Goal: Task Accomplishment & Management: Manage account settings

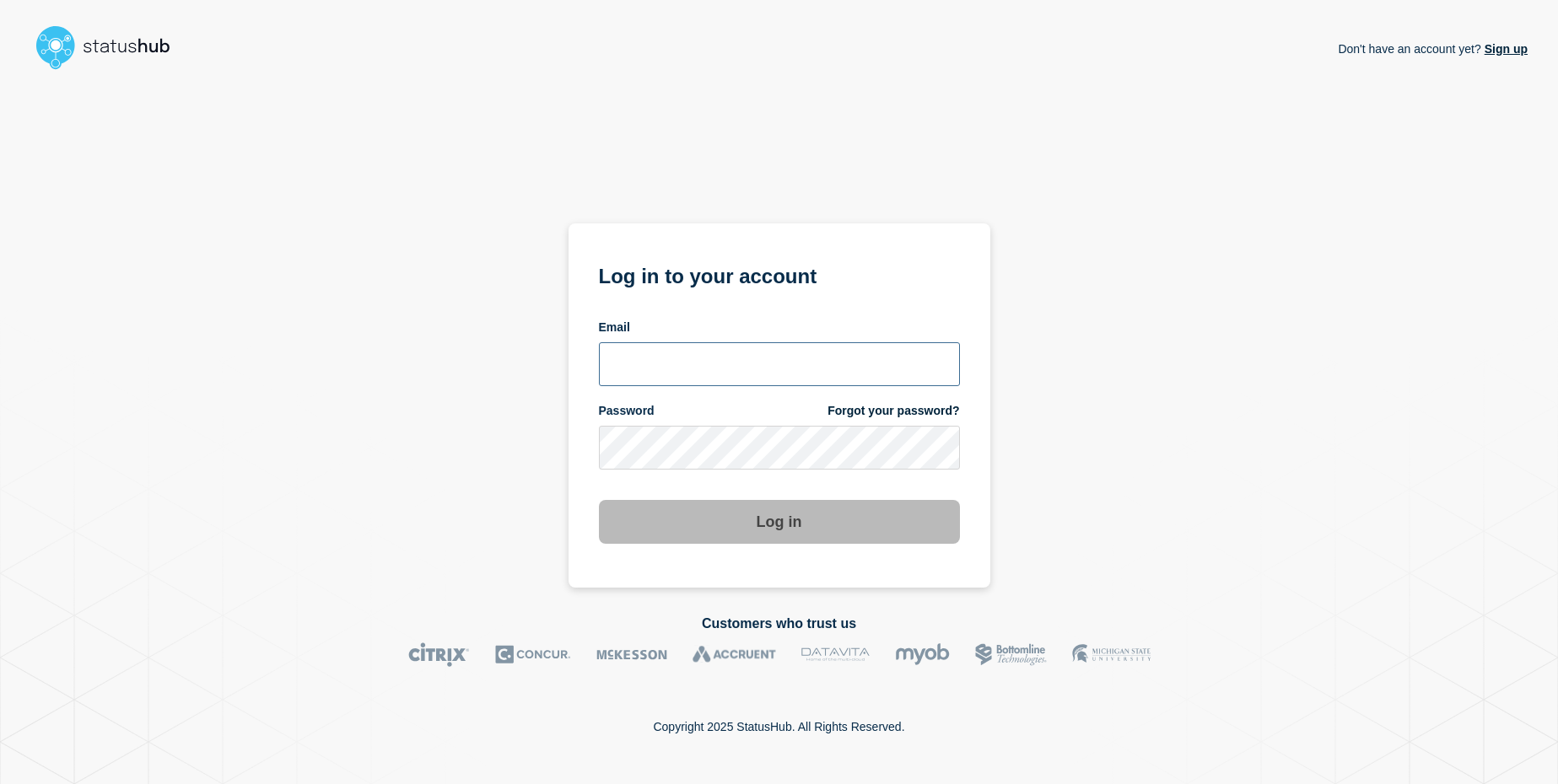
click at [638, 375] on input "email input" at bounding box center [780, 364] width 361 height 44
type input "[EMAIL_ADDRESS][DOMAIN_NAME]"
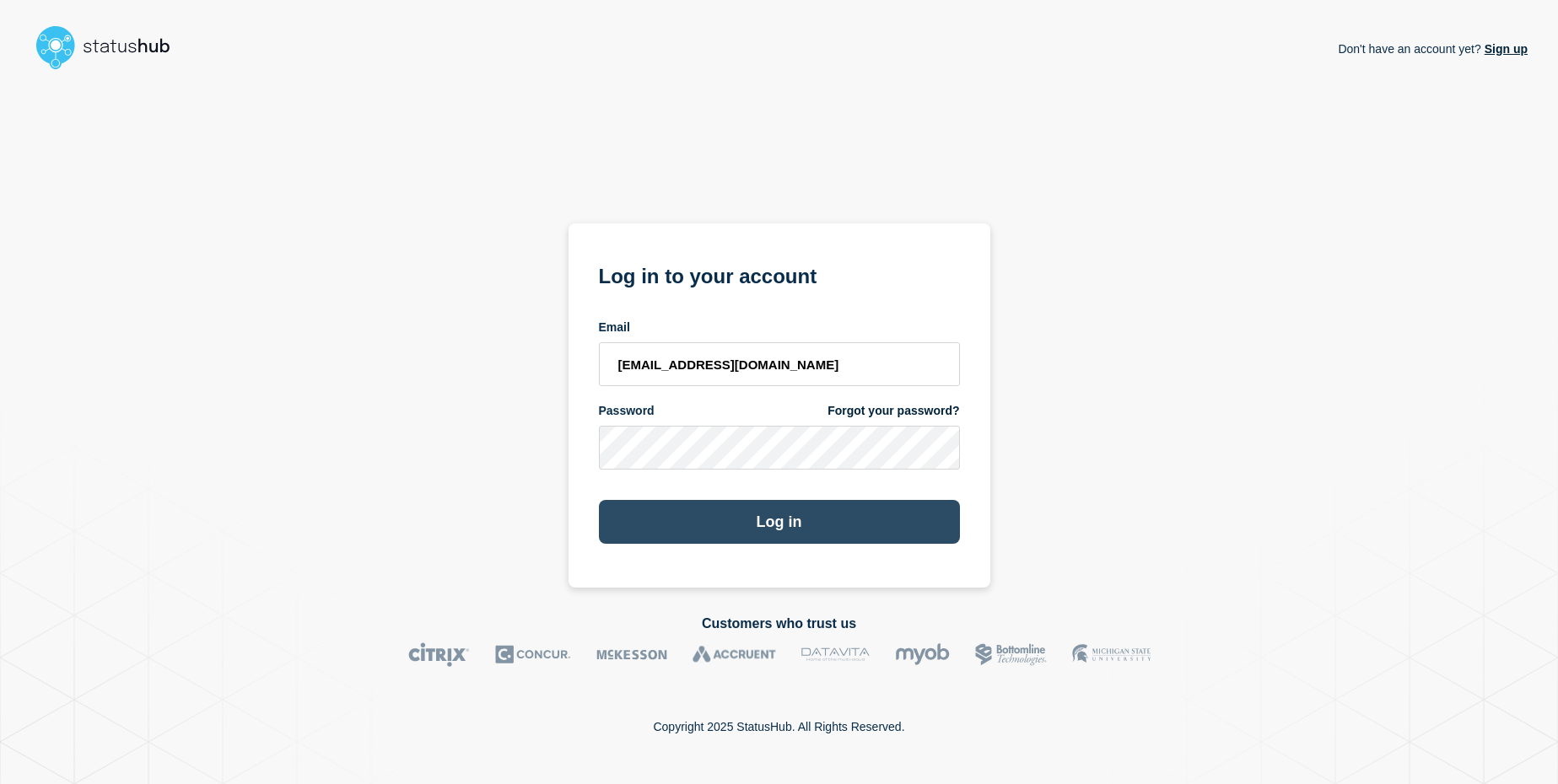
click at [666, 524] on button "Log in" at bounding box center [780, 522] width 361 height 44
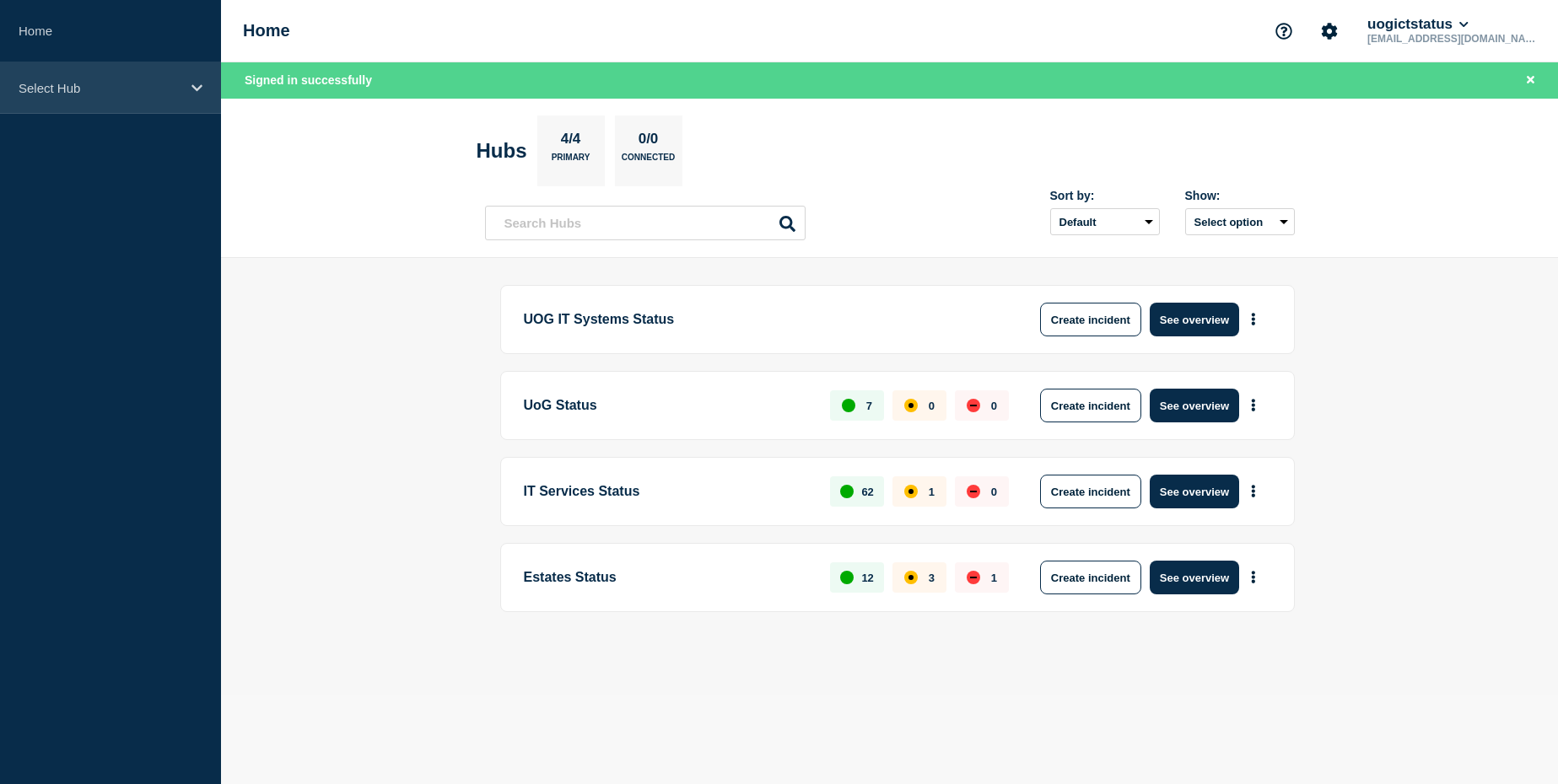
click at [144, 87] on p "Select Hub" at bounding box center [99, 88] width 162 height 15
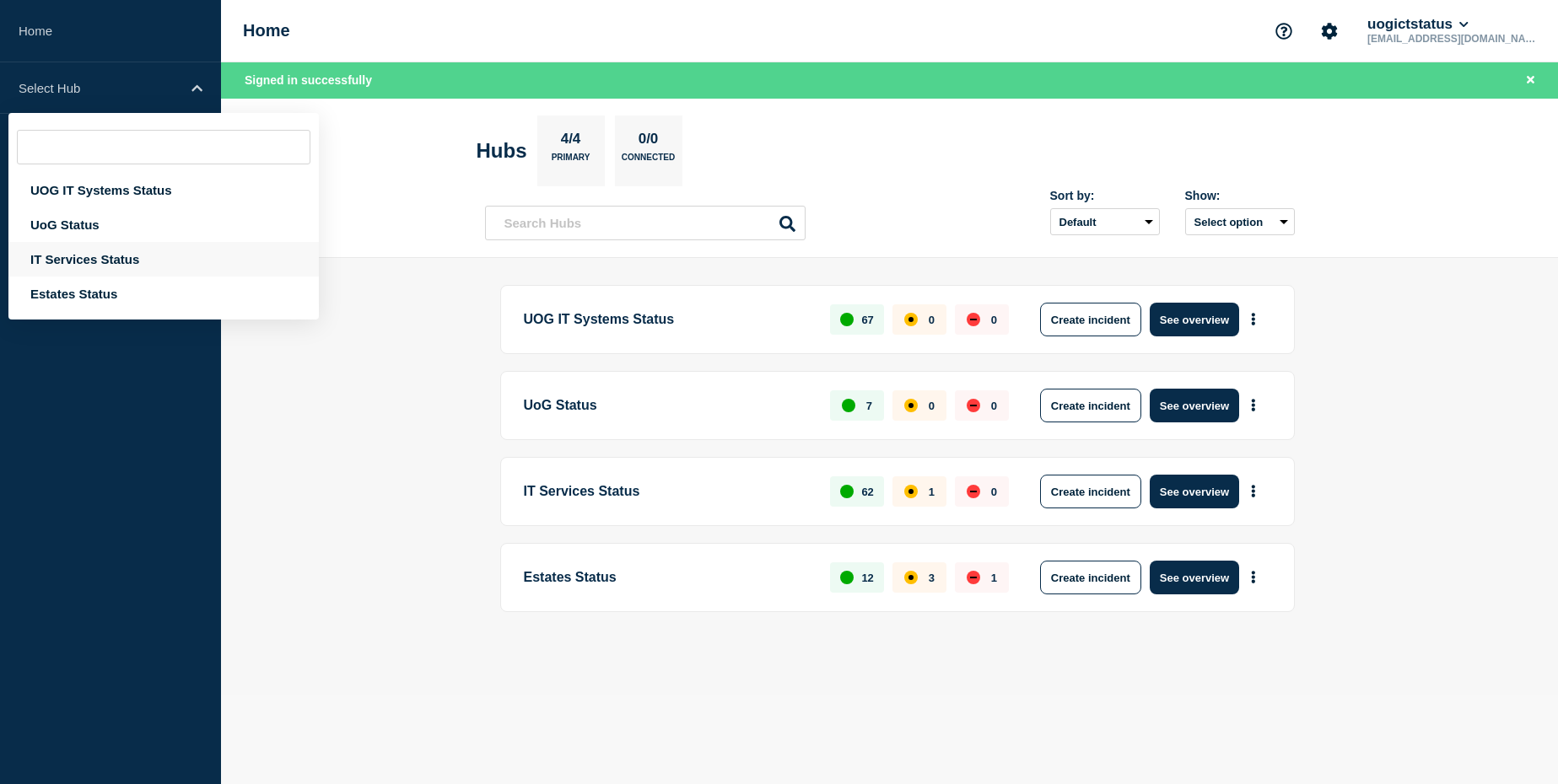
click at [120, 262] on div "IT Services Status" at bounding box center [163, 259] width 310 height 35
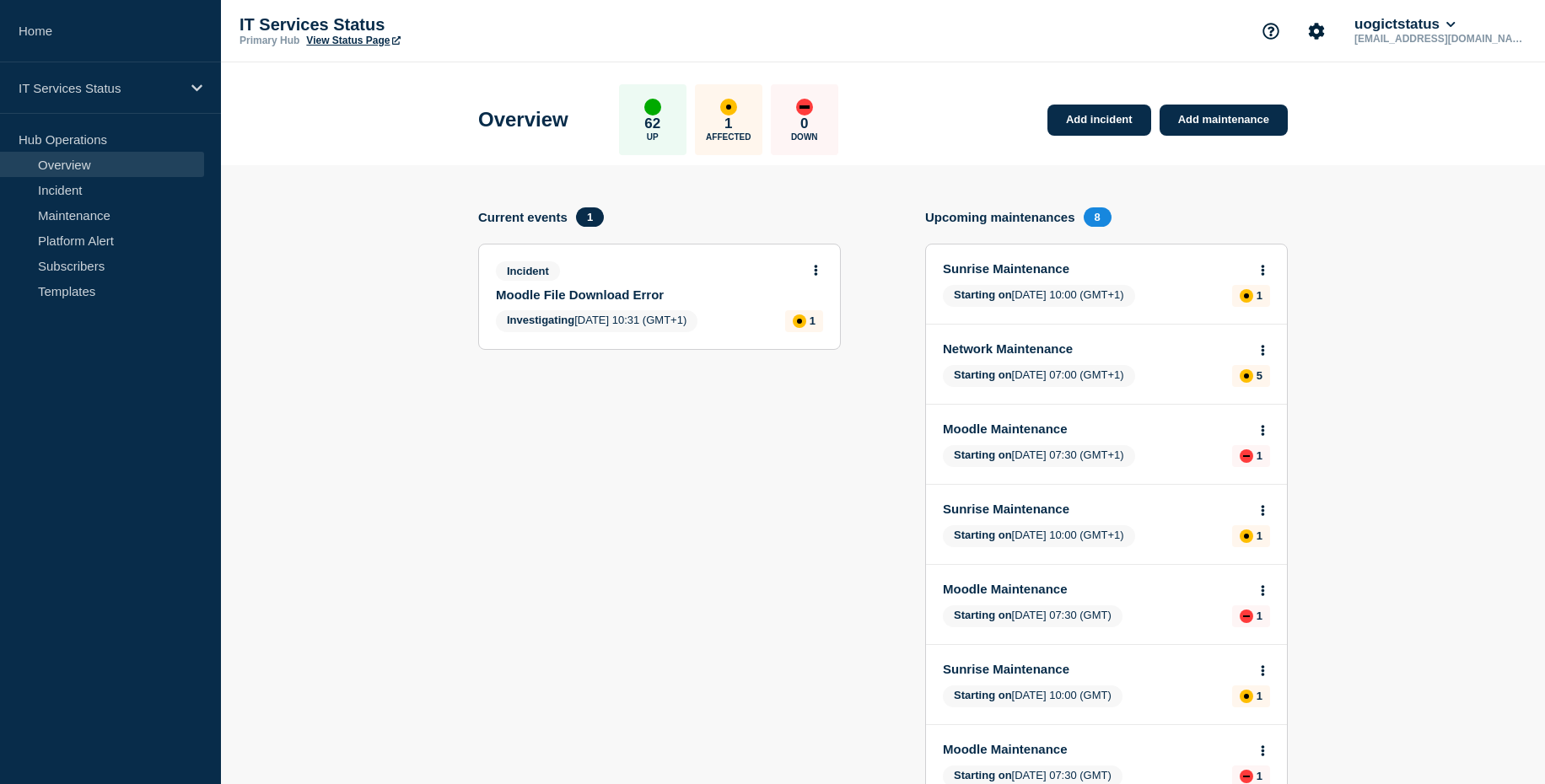
click at [814, 271] on icon at bounding box center [815, 270] width 4 height 11
click at [806, 331] on link "Update incident" at bounding box center [816, 334] width 82 height 14
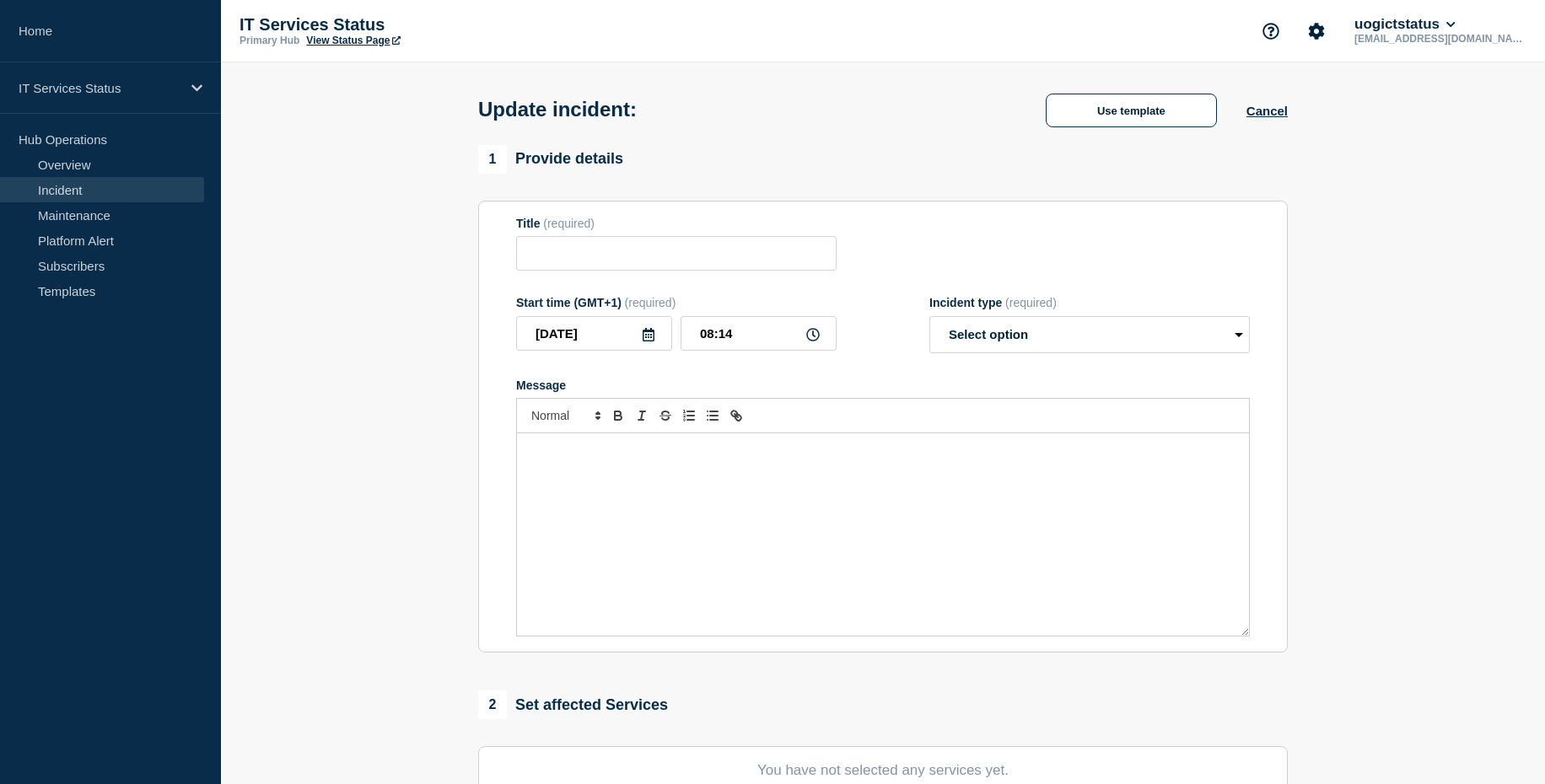
type input "Moodle File Download Error"
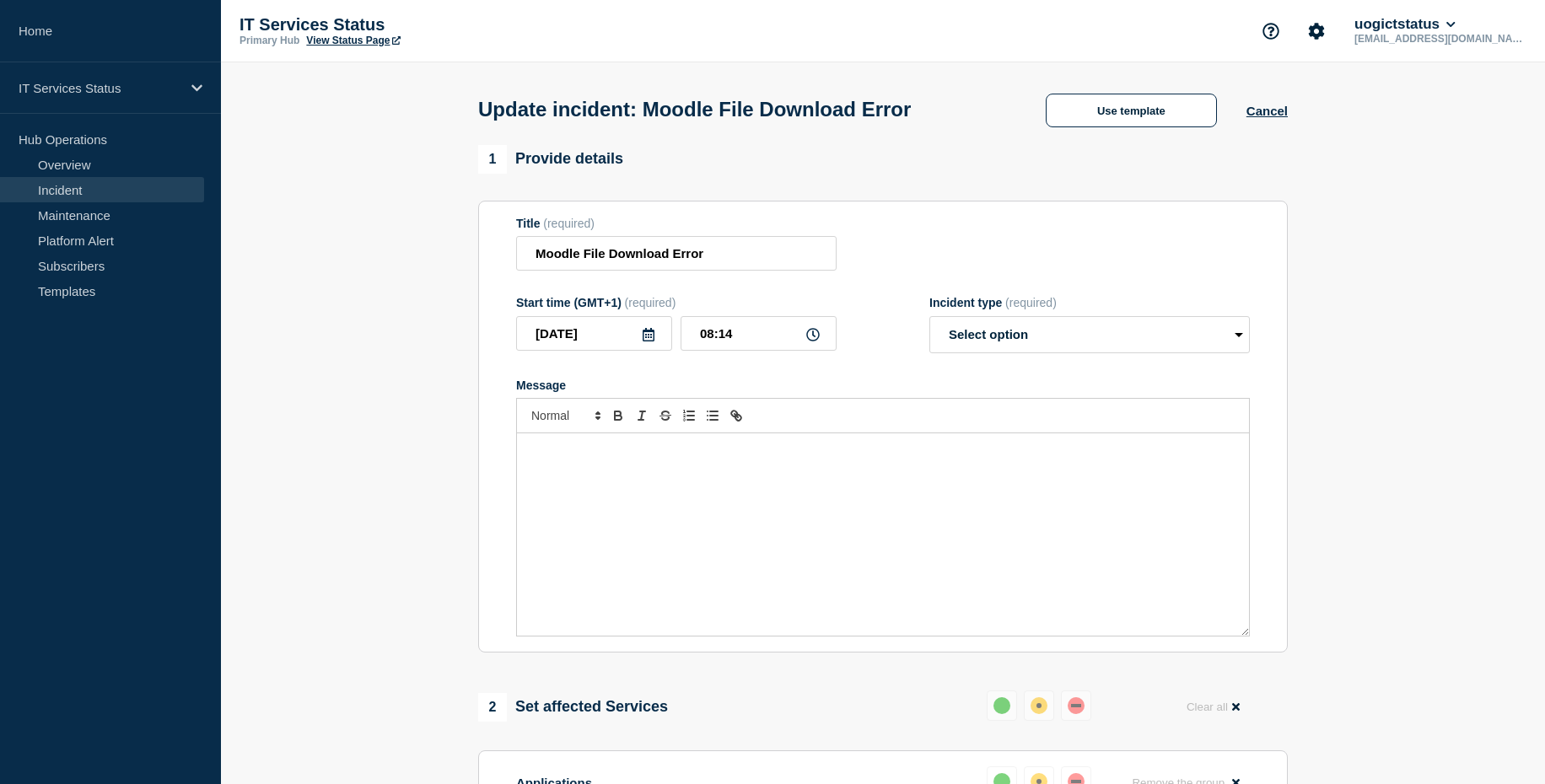
click at [97, 197] on link "Incident" at bounding box center [102, 189] width 204 height 25
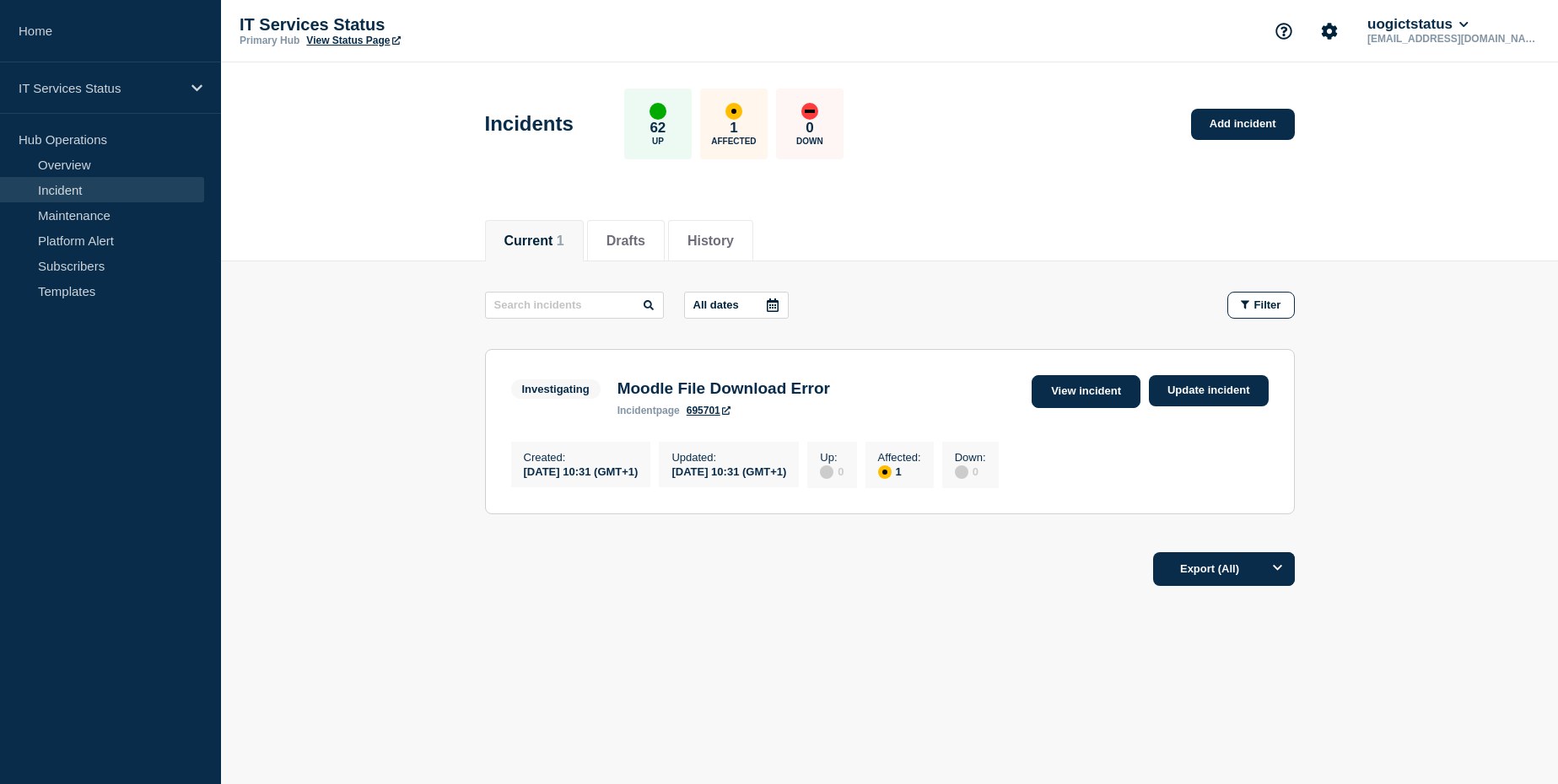
click at [1111, 392] on link "View incident" at bounding box center [1086, 392] width 109 height 33
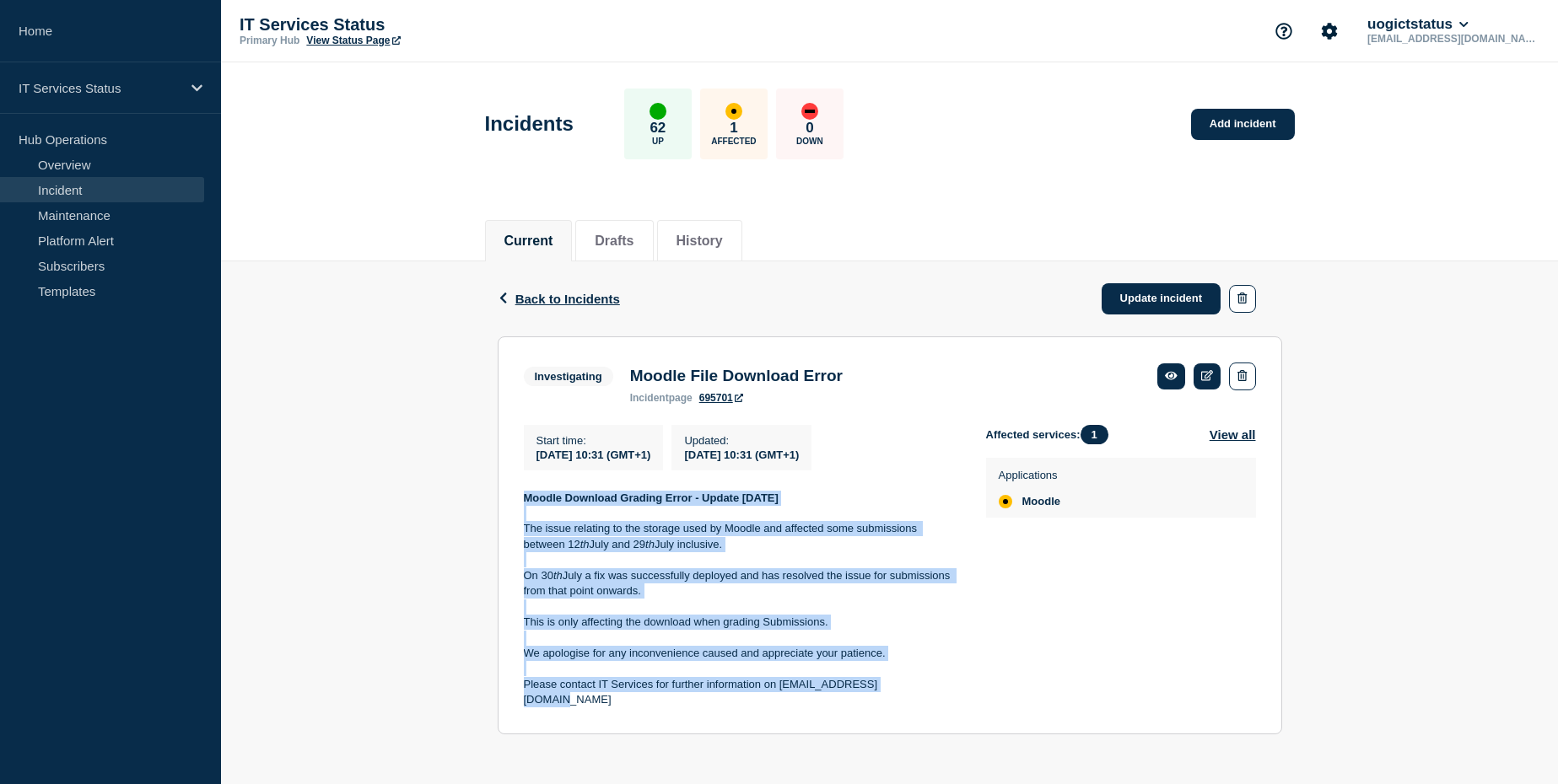
drag, startPoint x: 898, startPoint y: 696, endPoint x: 518, endPoint y: 506, distance: 424.9
click at [518, 506] on section "Investigating Moodle File Download Error incident page 695701 Start time : 2025…" at bounding box center [890, 535] width 784 height 398
copy div "Moodle Download Grading Error - Update 6th August The issue relating to the sto…"
click at [1161, 304] on link "Update incident" at bounding box center [1161, 299] width 120 height 31
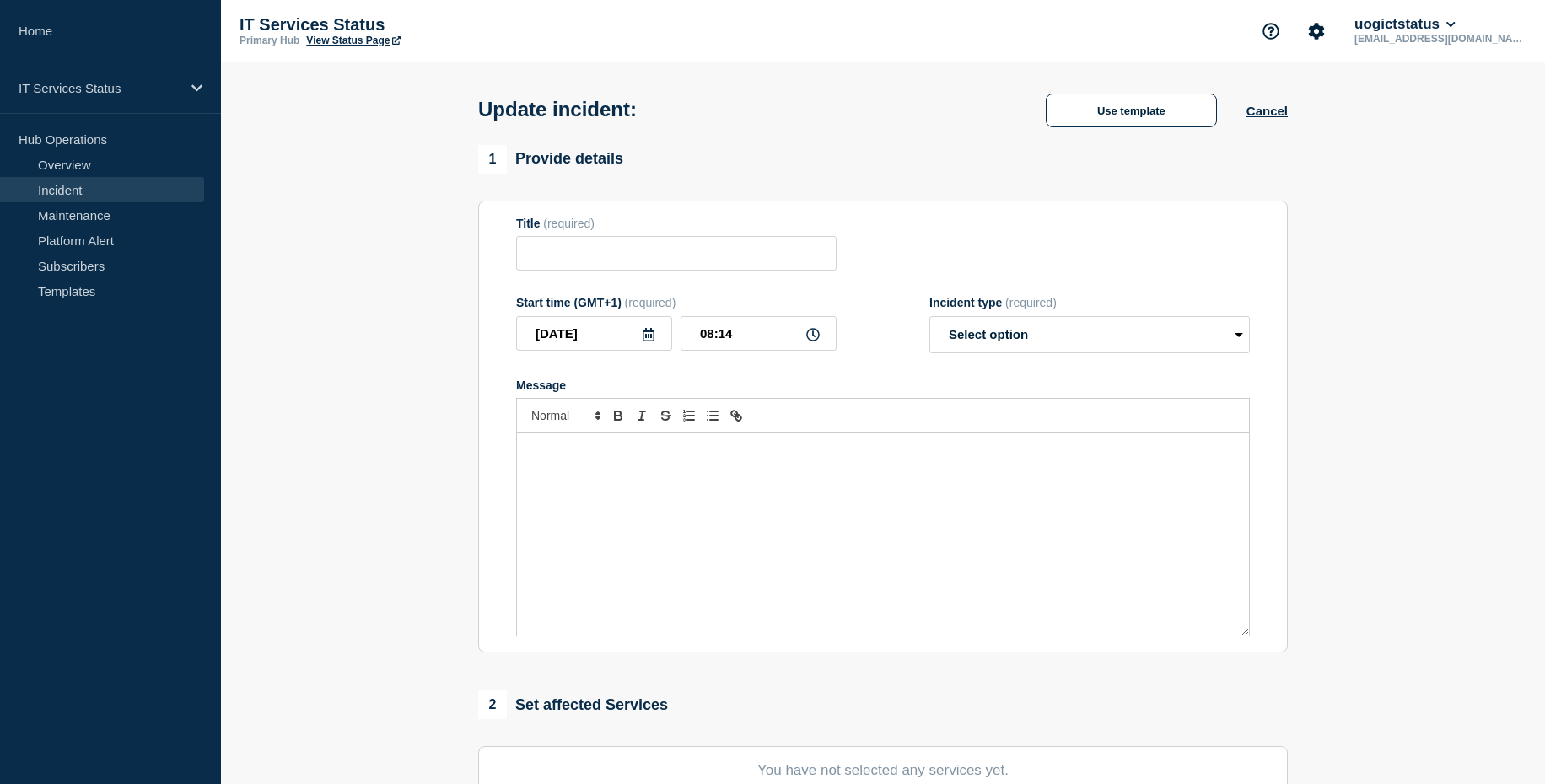
type input "Moodle File Download Error"
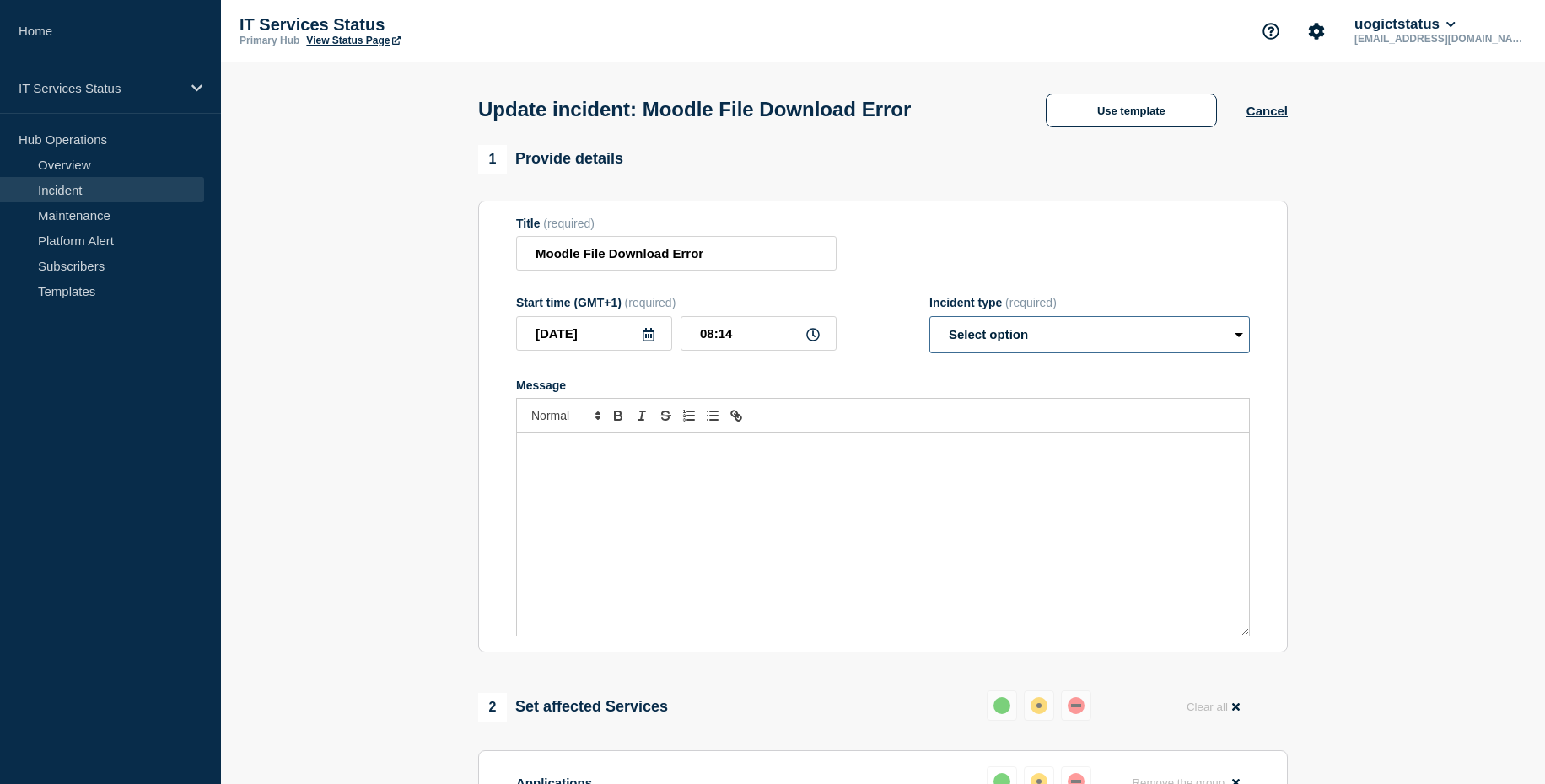
click at [1052, 339] on select "Select option Investigating Identified Monitoring Resolved" at bounding box center [1089, 335] width 321 height 37
select select "resolved"
click at [929, 320] on select "Select option Investigating Identified Monitoring Resolved" at bounding box center [1089, 335] width 321 height 37
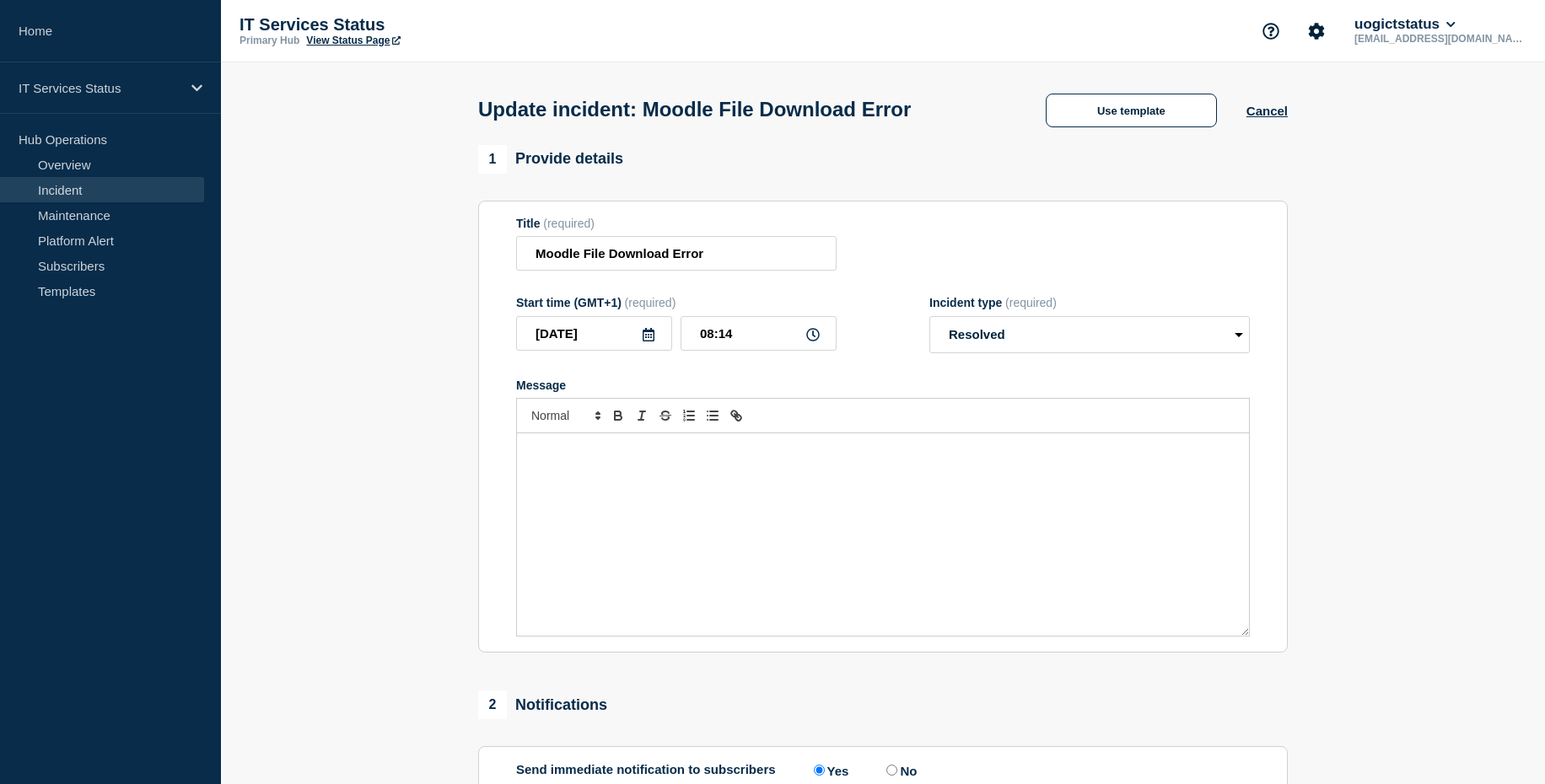
click at [711, 503] on div "Message" at bounding box center [883, 534] width 732 height 202
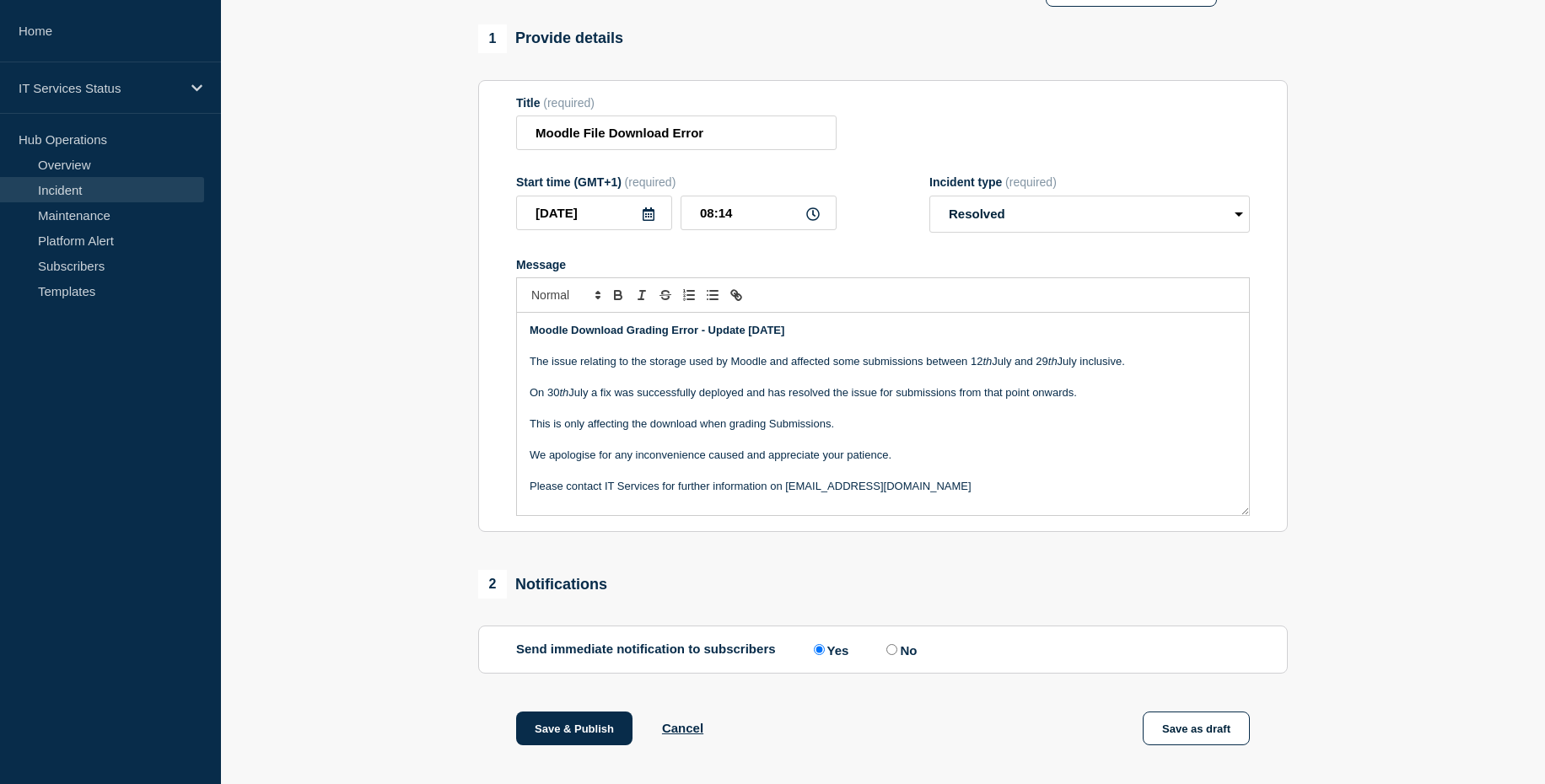
scroll to position [295, 0]
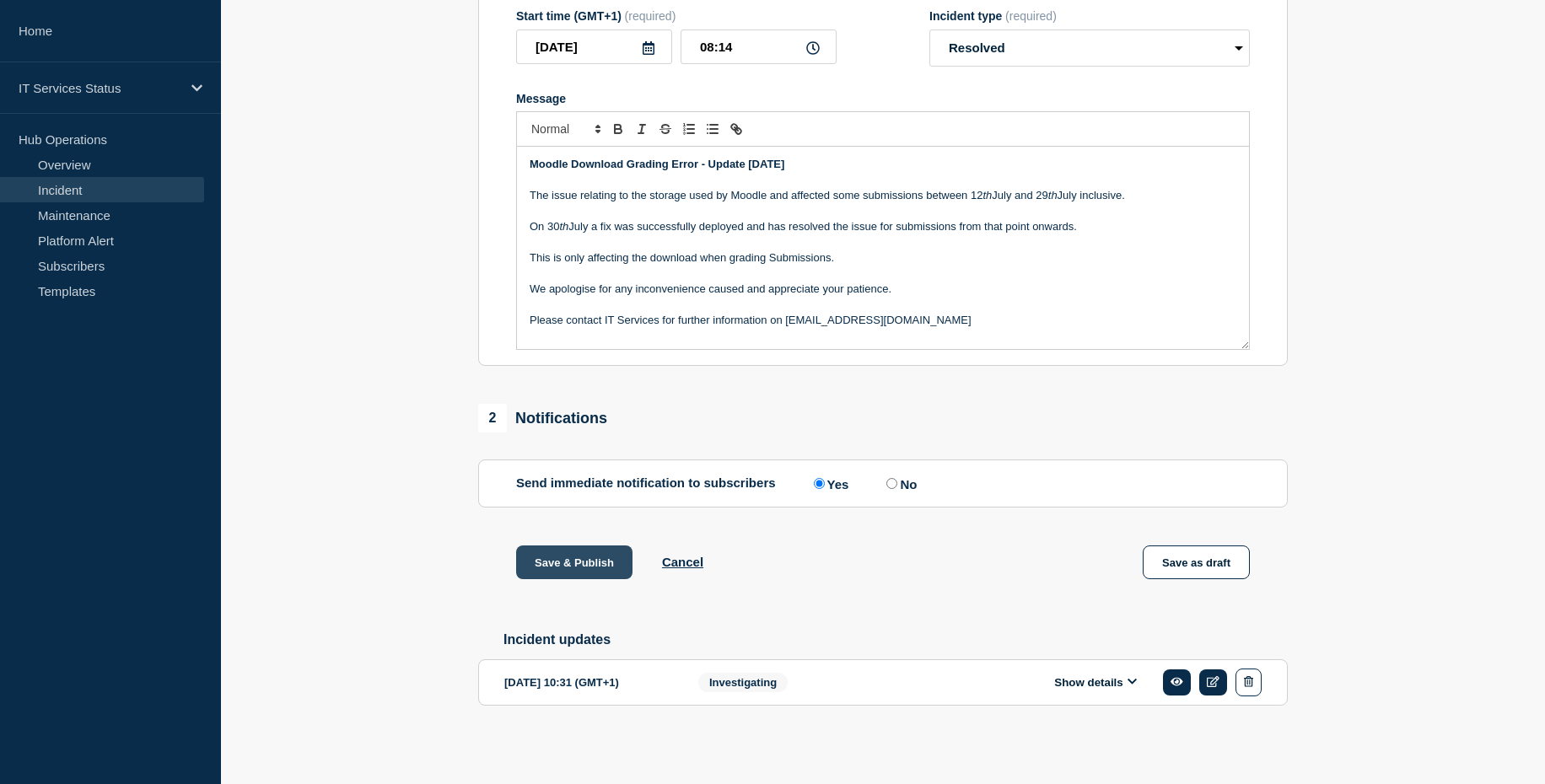
click at [611, 547] on button "Save & Publish" at bounding box center [574, 562] width 117 height 34
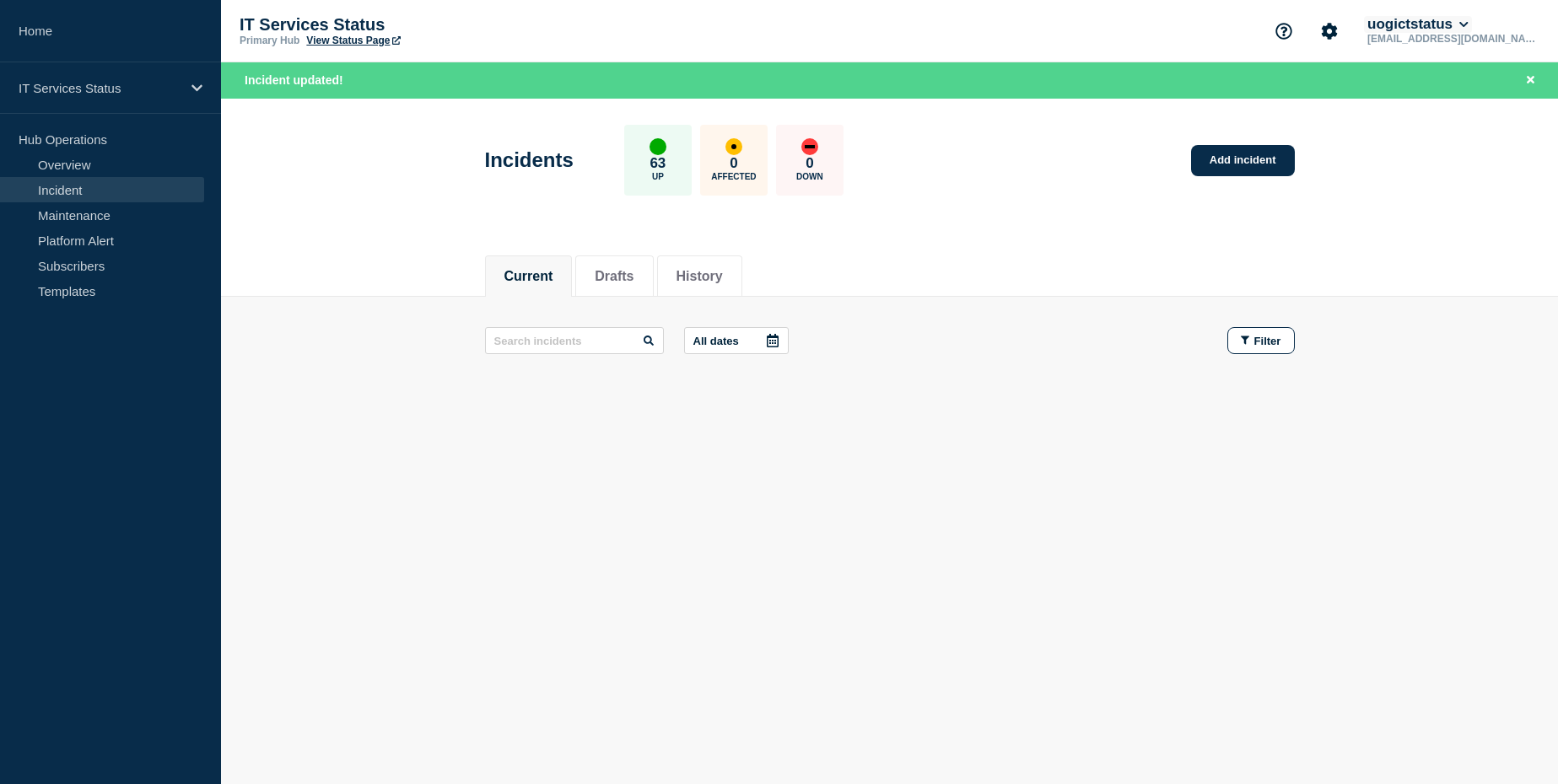
click at [1472, 26] on button "uogictstatus" at bounding box center [1417, 25] width 108 height 17
click at [1468, 222] on button "Log out" at bounding box center [1470, 224] width 42 height 15
